Goal: Task Accomplishment & Management: Use online tool/utility

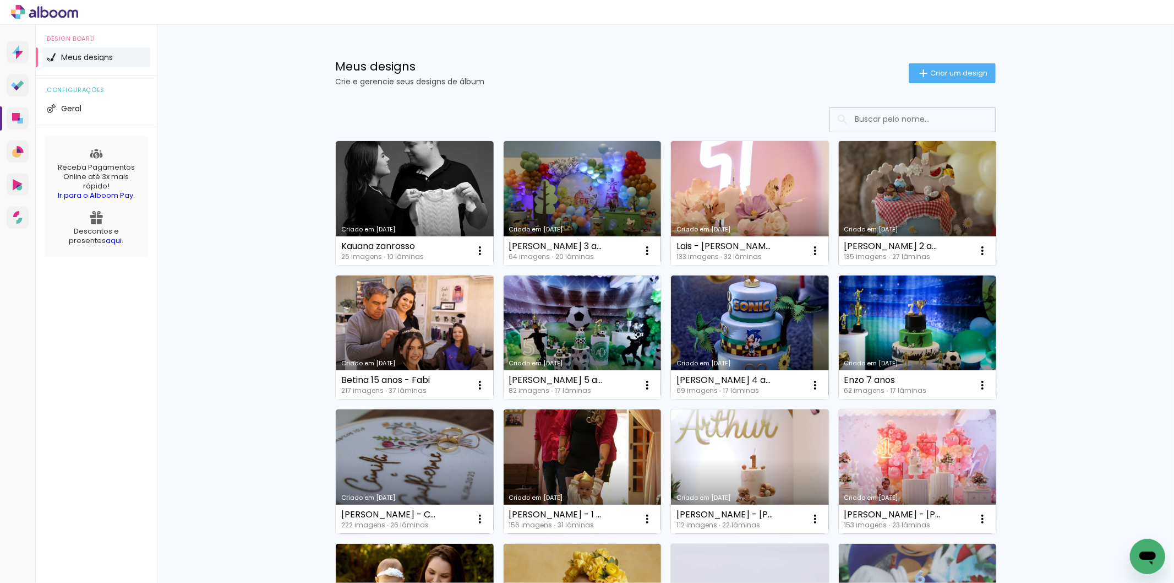
click at [894, 199] on link "Criado em [DATE]" at bounding box center [918, 203] width 158 height 124
